Goal: Find specific page/section: Find specific page/section

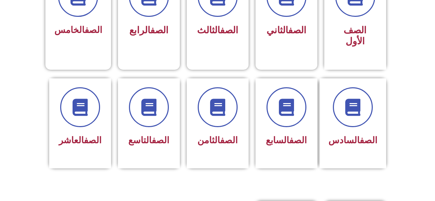
scroll to position [182, 0]
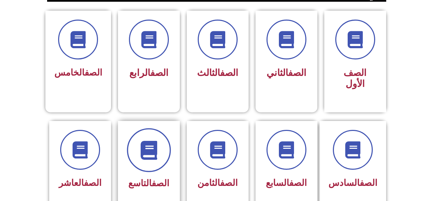
click at [157, 147] on span at bounding box center [149, 150] width 44 height 44
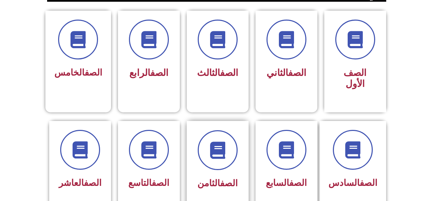
click at [198, 181] on div "الصف الثامن" at bounding box center [218, 166] width 62 height 91
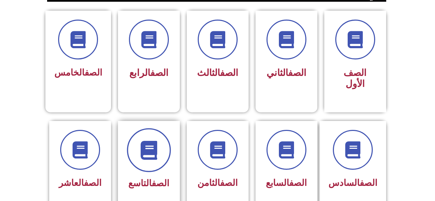
click at [156, 143] on icon at bounding box center [148, 150] width 19 height 19
click at [157, 146] on icon at bounding box center [148, 150] width 19 height 19
click at [155, 141] on icon at bounding box center [148, 150] width 19 height 19
click at [158, 149] on span at bounding box center [149, 150] width 44 height 44
click at [150, 153] on span at bounding box center [149, 150] width 44 height 44
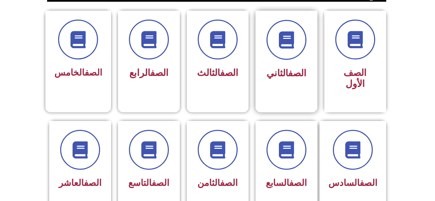
click at [255, 102] on div "الصف الثاني" at bounding box center [286, 56] width 62 height 91
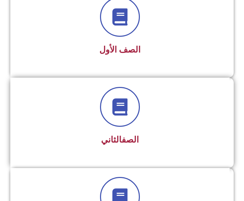
click at [142, 158] on div "الصف الثاني" at bounding box center [119, 123] width 219 height 90
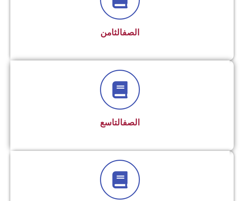
click at [104, 109] on div at bounding box center [120, 90] width 201 height 40
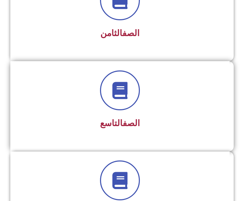
click at [105, 109] on div at bounding box center [120, 90] width 201 height 40
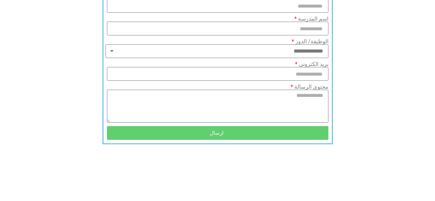
click at [351, 9] on section "**********" at bounding box center [217, 66] width 435 height 155
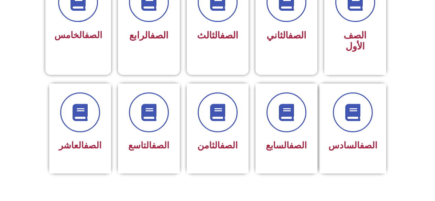
scroll to position [237, 0]
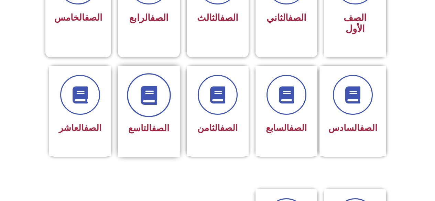
click at [154, 92] on span at bounding box center [149, 95] width 44 height 44
click at [152, 90] on icon at bounding box center [148, 95] width 19 height 19
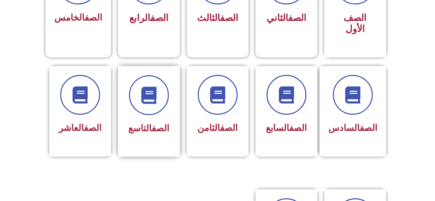
click at [153, 130] on div "الصف التاسع" at bounding box center [149, 111] width 62 height 91
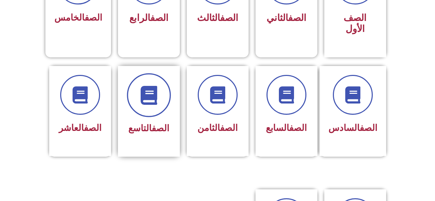
click at [149, 88] on icon at bounding box center [148, 95] width 19 height 19
click at [148, 91] on icon at bounding box center [148, 95] width 19 height 19
click at [148, 90] on icon at bounding box center [148, 95] width 19 height 19
click at [146, 92] on icon at bounding box center [148, 95] width 19 height 19
click at [145, 93] on icon at bounding box center [148, 95] width 19 height 19
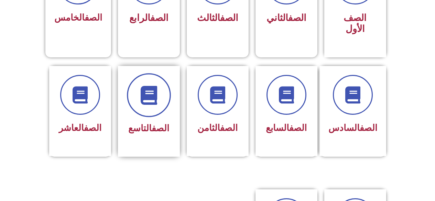
click at [143, 92] on icon at bounding box center [148, 95] width 19 height 19
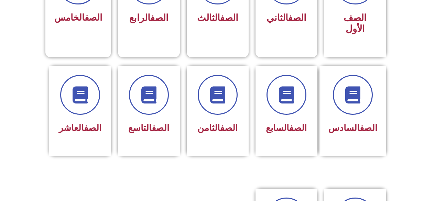
click at [171, 149] on section "الصف السادس الصف السابع الصف الثامن الصف التاسع الصف العاشر" at bounding box center [217, 118] width 435 height 123
click at [172, 150] on section "الصف السادس الصف السابع الصف الثامن الصف التاسع الصف العاشر" at bounding box center [217, 118] width 435 height 123
click at [139, 124] on div "الصف التاسع" at bounding box center [149, 128] width 44 height 17
click at [171, 161] on section "الصف السادس الصف السابع الصف الثامن الصف التاسع الصف العاشر" at bounding box center [217, 118] width 435 height 123
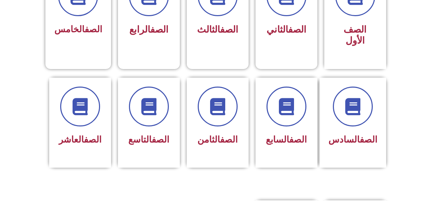
scroll to position [388, 0]
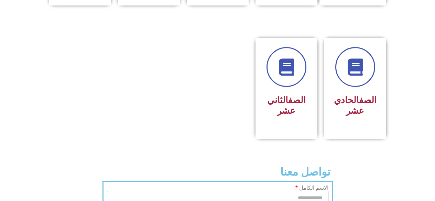
click at [112, 38] on div at bounding box center [80, 88] width 69 height 101
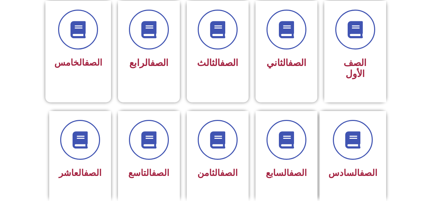
scroll to position [175, 0]
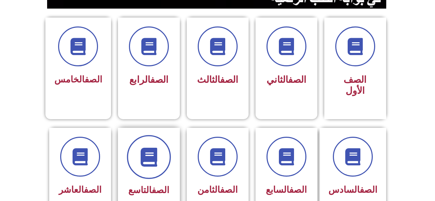
click at [150, 156] on span at bounding box center [149, 157] width 44 height 44
click at [145, 160] on span at bounding box center [149, 157] width 44 height 44
click at [144, 160] on span at bounding box center [149, 157] width 44 height 44
click at [146, 160] on span at bounding box center [149, 157] width 44 height 44
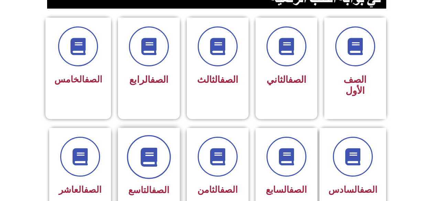
click at [147, 162] on span at bounding box center [149, 157] width 44 height 44
click at [150, 161] on span at bounding box center [149, 157] width 44 height 44
click at [149, 161] on span at bounding box center [149, 157] width 44 height 44
click at [147, 161] on span at bounding box center [149, 157] width 44 height 44
click at [147, 162] on span at bounding box center [149, 157] width 44 height 44
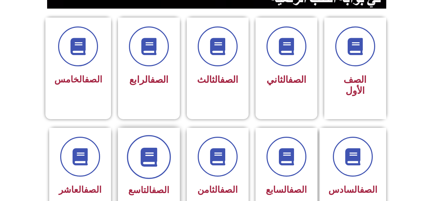
click at [147, 161] on span at bounding box center [149, 157] width 44 height 44
click at [149, 159] on span at bounding box center [149, 157] width 44 height 44
click at [148, 149] on icon at bounding box center [148, 156] width 19 height 19
click at [147, 148] on icon at bounding box center [148, 156] width 19 height 19
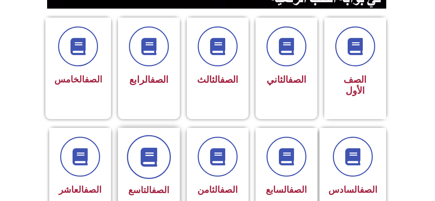
click at [147, 149] on icon at bounding box center [148, 156] width 19 height 19
click at [147, 147] on icon at bounding box center [148, 156] width 19 height 19
click at [145, 148] on icon at bounding box center [148, 156] width 19 height 19
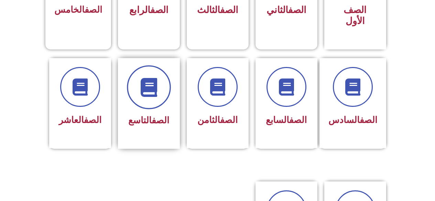
scroll to position [249, 0]
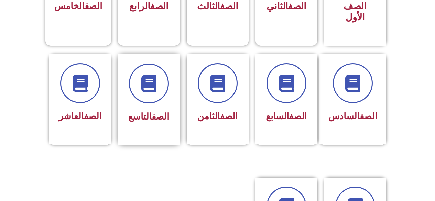
click at [135, 109] on div "الصف التاسع" at bounding box center [148, 117] width 43 height 17
click at [137, 109] on div "الصف التاسع" at bounding box center [148, 117] width 43 height 17
click at [138, 111] on span "الصف التاسع" at bounding box center [148, 116] width 41 height 10
click at [139, 111] on span "الصف التاسع" at bounding box center [148, 116] width 41 height 10
click at [136, 112] on div "الصف التاسع" at bounding box center [148, 117] width 43 height 17
